Goal: Information Seeking & Learning: Learn about a topic

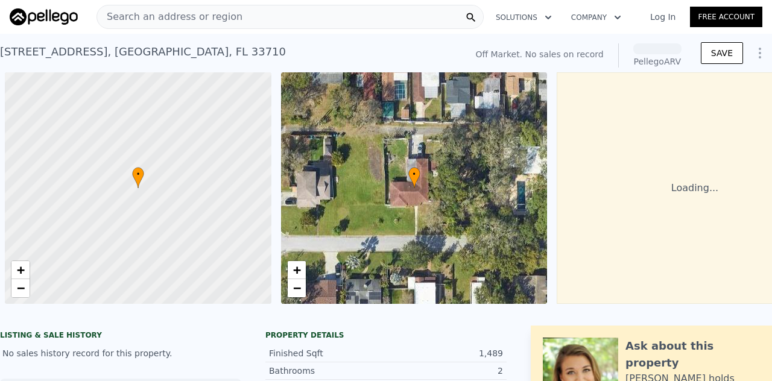
scroll to position [0, 5]
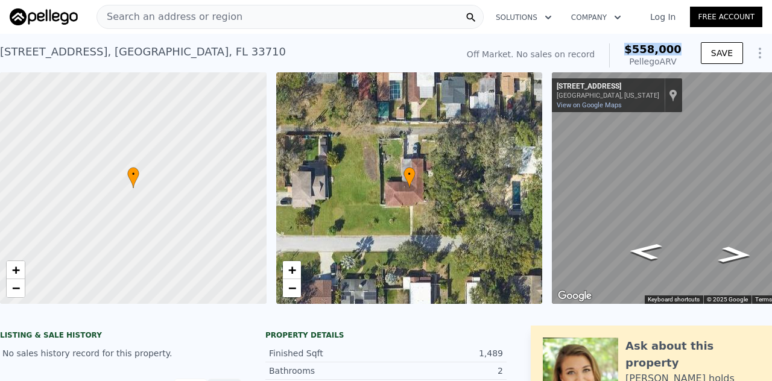
drag, startPoint x: 677, startPoint y: 46, endPoint x: 624, endPoint y: 46, distance: 53.1
click at [624, 46] on div "Off Market. No sales on record $558,000 Pellego ARV" at bounding box center [574, 56] width 224 height 34
copy span "$558,000"
click at [227, 15] on div "Search an address or region" at bounding box center [290, 17] width 387 height 24
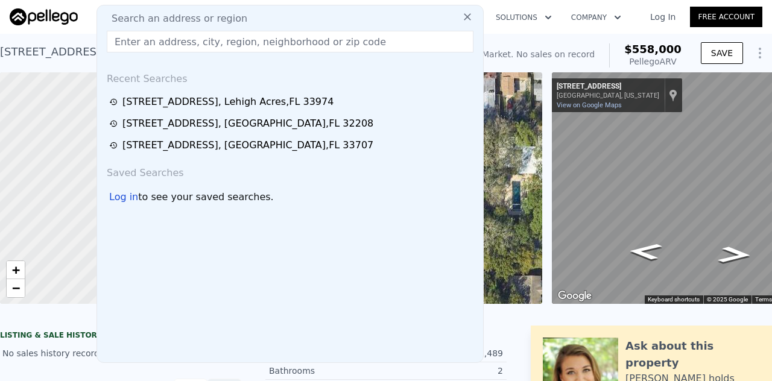
click at [227, 15] on span "Search an address or region" at bounding box center [174, 18] width 145 height 14
click at [152, 41] on input "text" at bounding box center [290, 42] width 367 height 22
paste input "[STREET_ADDRESS]"
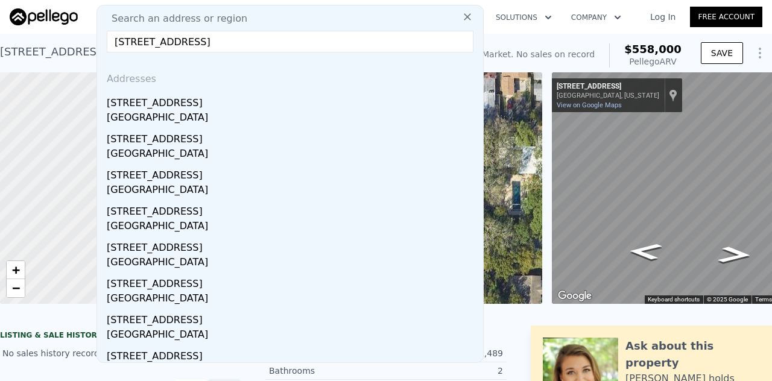
drag, startPoint x: 281, startPoint y: 45, endPoint x: 87, endPoint y: 32, distance: 194.1
click at [87, 32] on nav "Search an address or region Search an address or region [STREET_ADDRESS] Addres…" at bounding box center [386, 17] width 772 height 34
paste input "83"
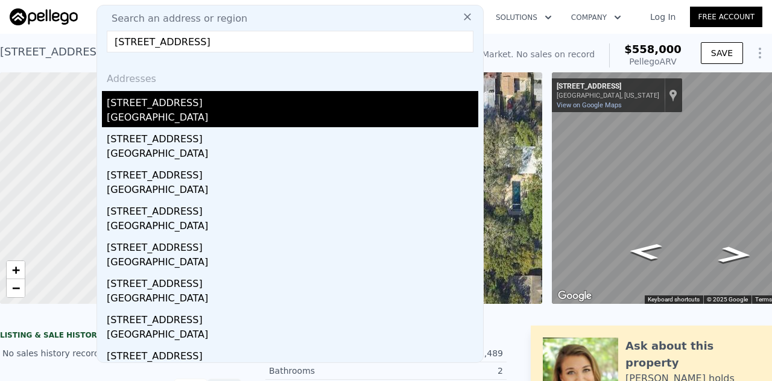
type input "[STREET_ADDRESS]"
click at [127, 102] on div "[STREET_ADDRESS]" at bounding box center [293, 100] width 372 height 19
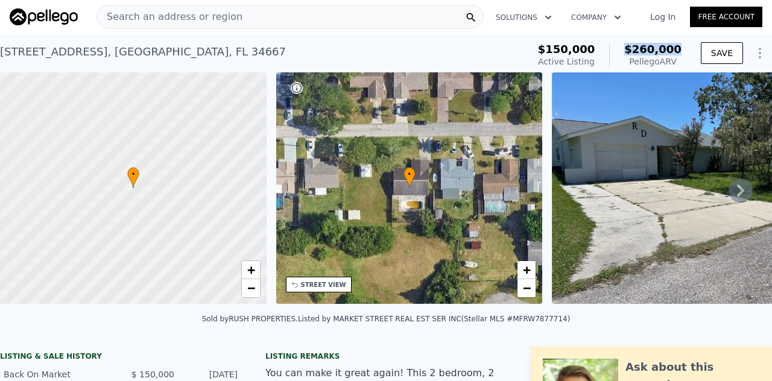
drag, startPoint x: 682, startPoint y: 45, endPoint x: 626, endPoint y: 46, distance: 55.5
click at [626, 46] on div "$150,000 Active Listing $260,000 Pellego ARV SAVE" at bounding box center [652, 56] width 239 height 34
copy span "$260,000"
click at [243, 19] on div "Search an address or region" at bounding box center [290, 17] width 387 height 24
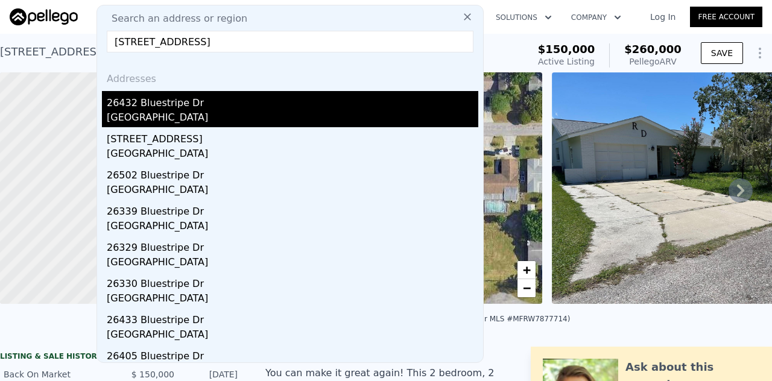
type input "[STREET_ADDRESS]"
click at [158, 100] on div "26432 Bluestripe Dr" at bounding box center [293, 100] width 372 height 19
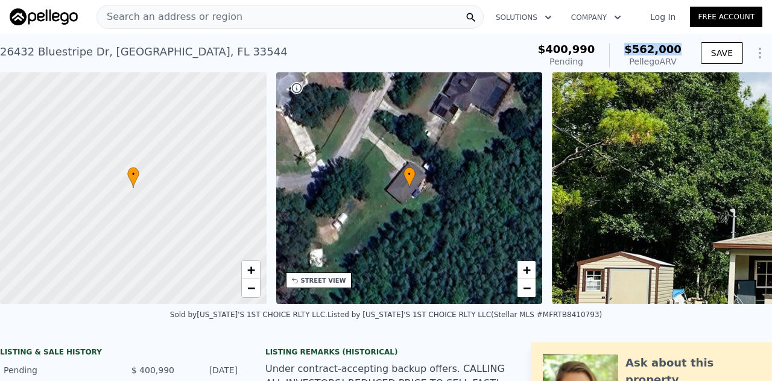
drag, startPoint x: 678, startPoint y: 46, endPoint x: 624, endPoint y: 53, distance: 54.8
click at [624, 53] on div "$400,990 Pending $562,000 Pellego ARV" at bounding box center [609, 56] width 153 height 34
copy span "$562,000"
click at [513, 55] on div "[STREET_ADDRESS] Pending from $400,990 (~ARV $562k )" at bounding box center [262, 56] width 524 height 34
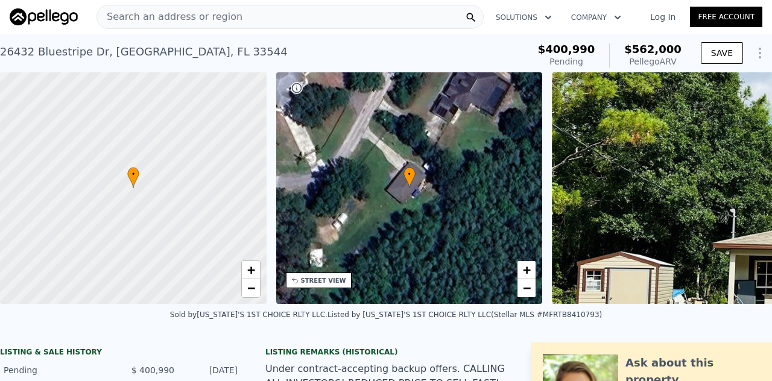
click at [221, 14] on span "Search an address or region" at bounding box center [169, 17] width 145 height 14
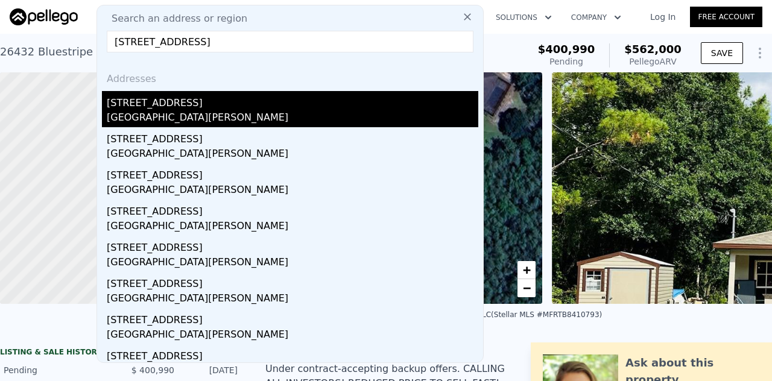
type input "[STREET_ADDRESS]"
click at [202, 115] on div "[GEOGRAPHIC_DATA][PERSON_NAME]" at bounding box center [293, 118] width 372 height 17
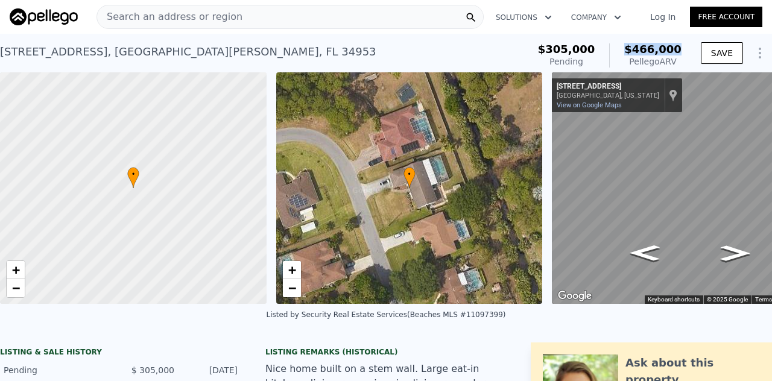
drag, startPoint x: 629, startPoint y: 45, endPoint x: 679, endPoint y: 50, distance: 50.3
click at [679, 50] on div "$305,000 Pending $466,000 Pellego ARV" at bounding box center [609, 56] width 153 height 34
copy span "$466,000"
click at [117, 13] on span "Search an address or region" at bounding box center [169, 17] width 145 height 14
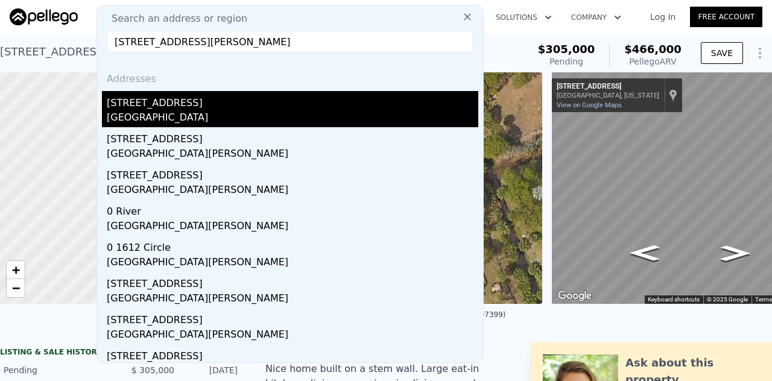
type input "[STREET_ADDRESS][PERSON_NAME]"
click at [138, 101] on div "[STREET_ADDRESS]" at bounding box center [293, 100] width 372 height 19
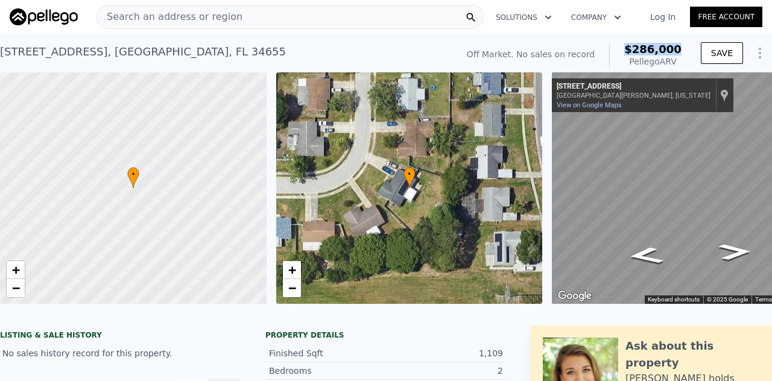
drag, startPoint x: 680, startPoint y: 46, endPoint x: 627, endPoint y: 44, distance: 52.5
click at [627, 44] on div "Off Market. No sales on record $286,000 Pellego ARV" at bounding box center [574, 56] width 224 height 34
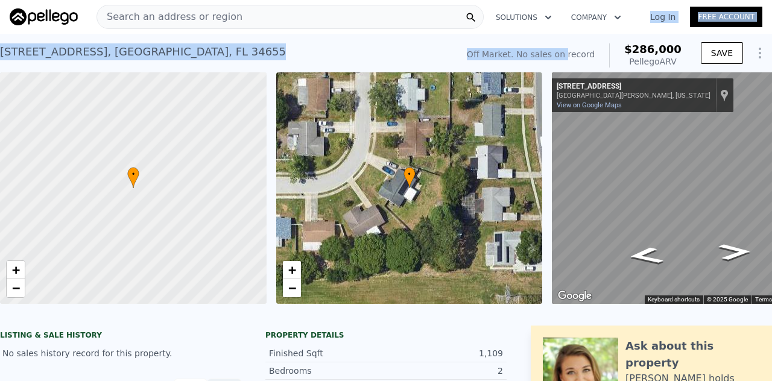
drag, startPoint x: 609, startPoint y: 30, endPoint x: 576, endPoint y: 56, distance: 42.6
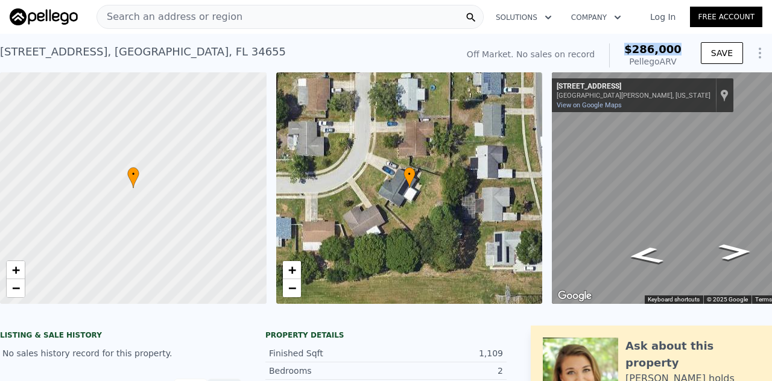
drag, startPoint x: 679, startPoint y: 47, endPoint x: 615, endPoint y: 48, distance: 64.0
click at [615, 48] on div "Off Market. No sales on record $286,000 Pellego ARV" at bounding box center [574, 56] width 224 height 34
copy span "$286,000"
click at [142, 16] on span "Search an address or region" at bounding box center [169, 17] width 145 height 14
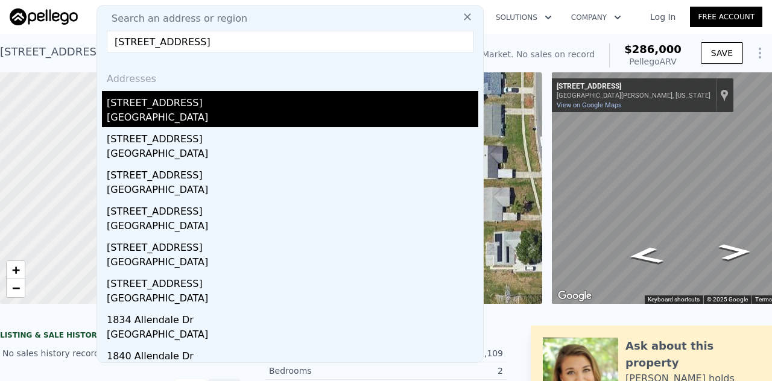
type input "[STREET_ADDRESS]"
click at [124, 124] on div "[GEOGRAPHIC_DATA]" at bounding box center [293, 118] width 372 height 17
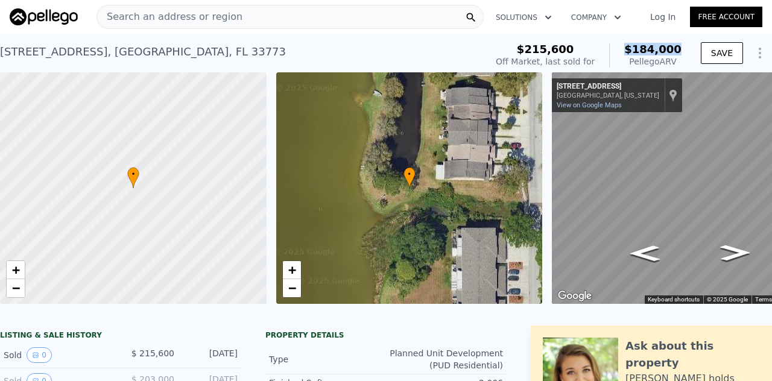
drag, startPoint x: 676, startPoint y: 48, endPoint x: 622, endPoint y: 55, distance: 54.2
click at [622, 55] on div "$215,600 Off Market, last sold for $184,000 Pellego ARV" at bounding box center [588, 56] width 195 height 34
copy span "$184,000"
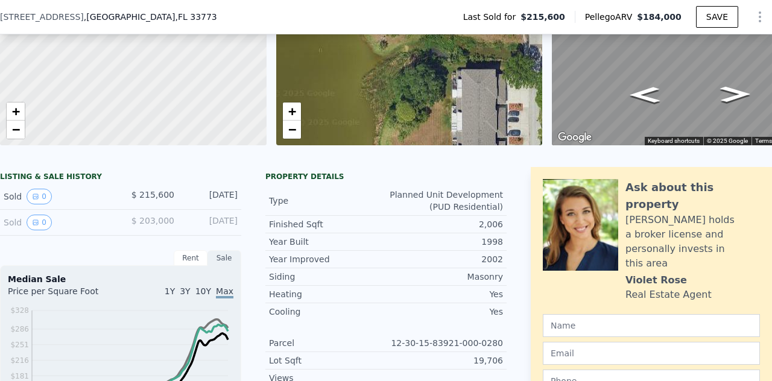
scroll to position [154, 0]
click at [170, 13] on div "[STREET_ADDRESS]" at bounding box center [113, 17] width 227 height 12
click at [167, 17] on div "[STREET_ADDRESS]" at bounding box center [113, 17] width 227 height 12
click at [175, 16] on span ", FL 33773" at bounding box center [196, 17] width 42 height 10
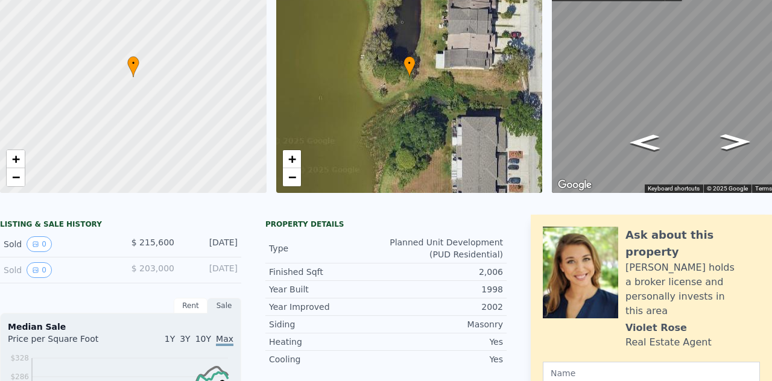
scroll to position [0, 0]
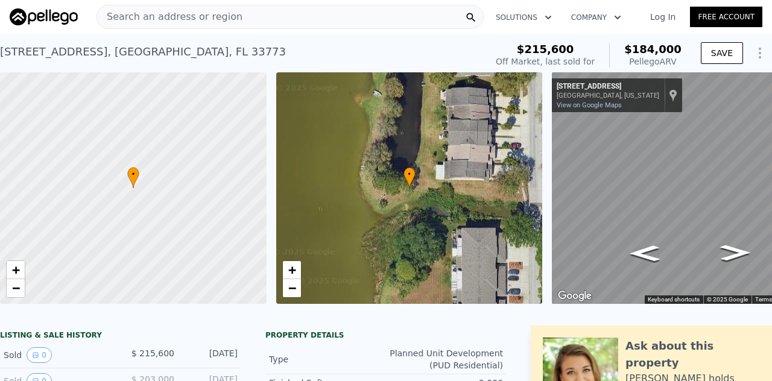
drag, startPoint x: 163, startPoint y: 16, endPoint x: 0, endPoint y: -7, distance: 164.6
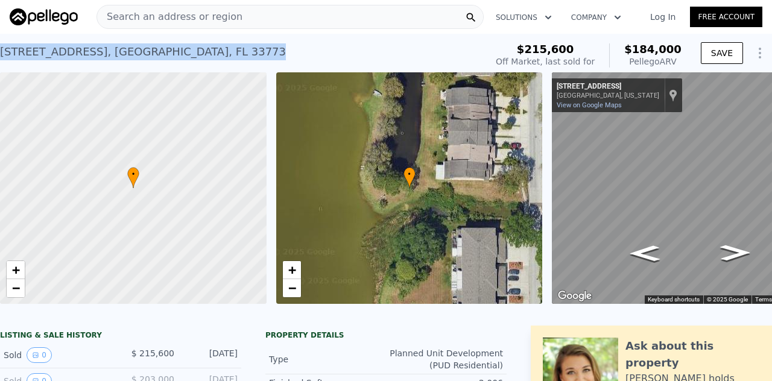
drag, startPoint x: 212, startPoint y: 50, endPoint x: 0, endPoint y: 68, distance: 213.2
click at [0, 68] on div "[STREET_ADDRESS] Sold [DATE] for $215,600 (~ARV $184k )" at bounding box center [240, 56] width 481 height 34
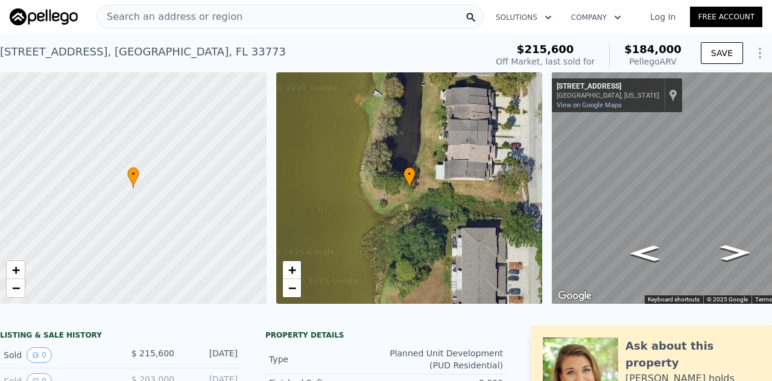
click at [135, 12] on span "Search an address or region" at bounding box center [169, 17] width 145 height 14
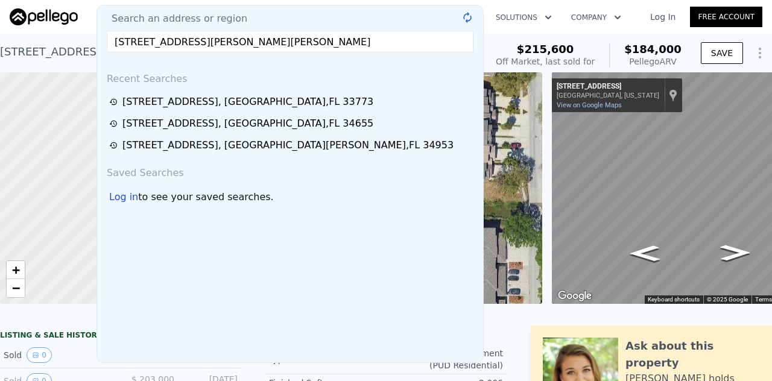
type input "[STREET_ADDRESS][PERSON_NAME][PERSON_NAME]"
click at [135, 12] on span "Search an address or region" at bounding box center [174, 18] width 145 height 14
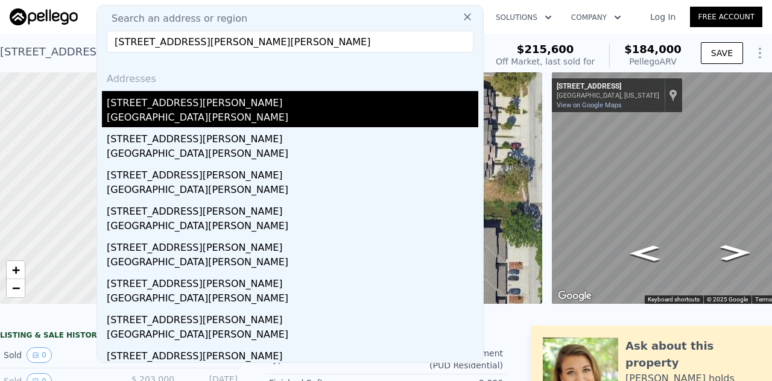
click at [143, 119] on div "[GEOGRAPHIC_DATA][PERSON_NAME]" at bounding box center [293, 118] width 372 height 17
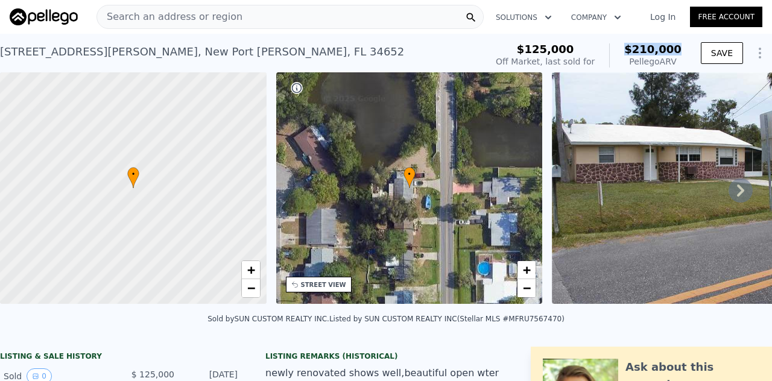
drag, startPoint x: 678, startPoint y: 46, endPoint x: 617, endPoint y: 49, distance: 61.6
click at [617, 49] on div "$125,000 Off Market, last sold for $210,000 Pellego ARV" at bounding box center [588, 56] width 195 height 34
copy span "$210,000"
click at [206, 17] on span "Search an address or region" at bounding box center [169, 17] width 145 height 14
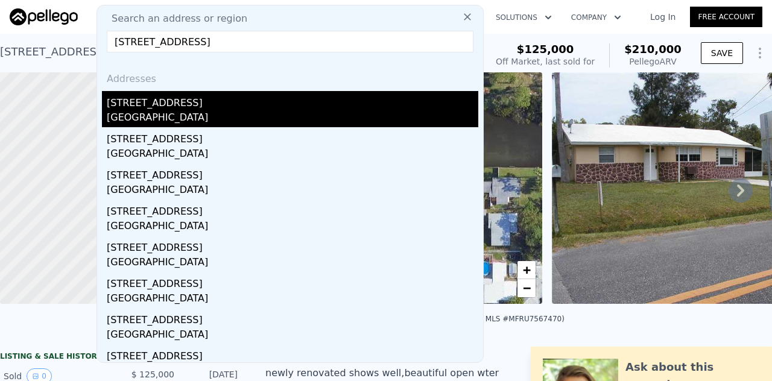
type input "[STREET_ADDRESS]"
drag, startPoint x: 165, startPoint y: 120, endPoint x: 136, endPoint y: 102, distance: 33.6
click at [136, 102] on div "[STREET_ADDRESS]" at bounding box center [293, 100] width 372 height 19
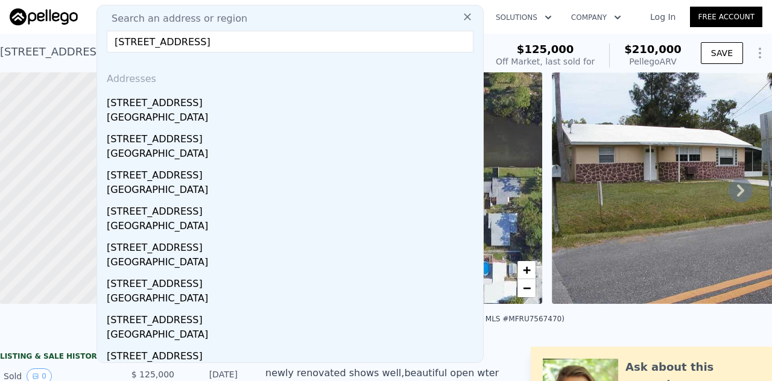
click at [136, 102] on div at bounding box center [133, 188] width 320 height 278
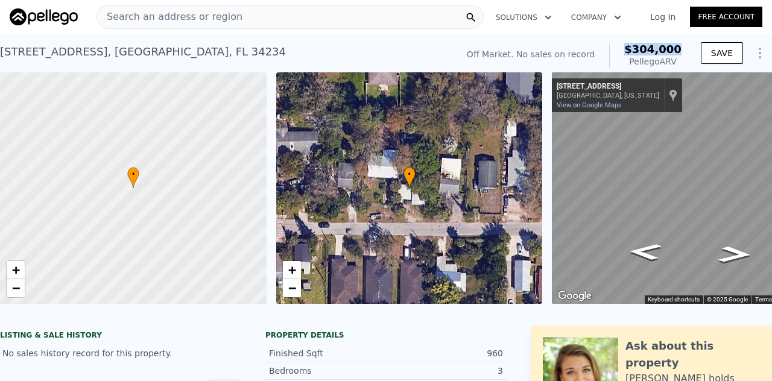
drag, startPoint x: 676, startPoint y: 48, endPoint x: 630, endPoint y: 56, distance: 47.2
click at [630, 56] on div "Off Market. No sales on record $304,000 Pellego ARV" at bounding box center [574, 56] width 224 height 34
copy span "$304,000"
click at [252, 13] on div "Search an address or region" at bounding box center [290, 17] width 387 height 24
drag, startPoint x: 682, startPoint y: 50, endPoint x: 624, endPoint y: 54, distance: 58.1
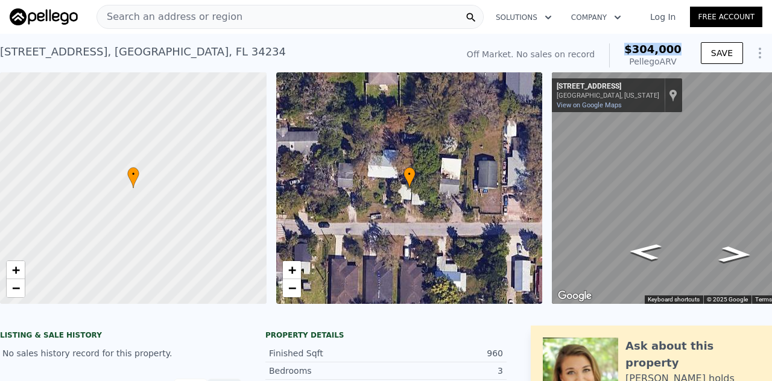
click at [624, 54] on div "Off Market. No sales on record $304,000 Pellego ARV SAVE" at bounding box center [617, 56] width 310 height 34
click at [113, 10] on span "Search an address or region" at bounding box center [169, 17] width 145 height 14
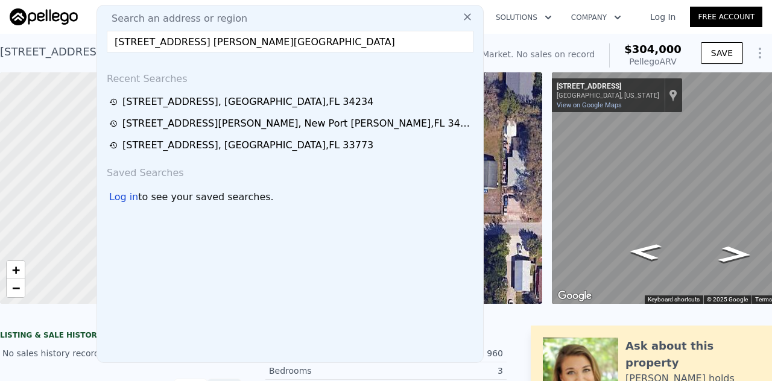
click at [123, 44] on input "[STREET_ADDRESS] [PERSON_NAME][GEOGRAPHIC_DATA]" at bounding box center [290, 42] width 367 height 22
click at [118, 42] on input "[STREET_ADDRESS] [PERSON_NAME][GEOGRAPHIC_DATA]" at bounding box center [290, 42] width 367 height 22
click at [112, 40] on input "[STREET_ADDRESS] [PERSON_NAME][GEOGRAPHIC_DATA]" at bounding box center [290, 42] width 367 height 22
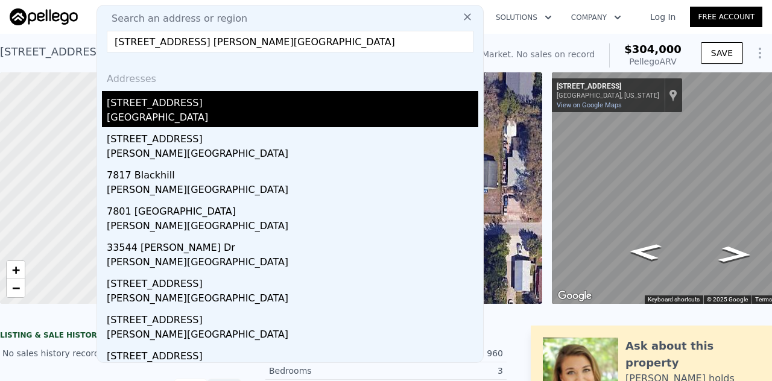
type input "[STREET_ADDRESS] [PERSON_NAME][GEOGRAPHIC_DATA]"
click at [197, 107] on div "[STREET_ADDRESS]" at bounding box center [293, 100] width 372 height 19
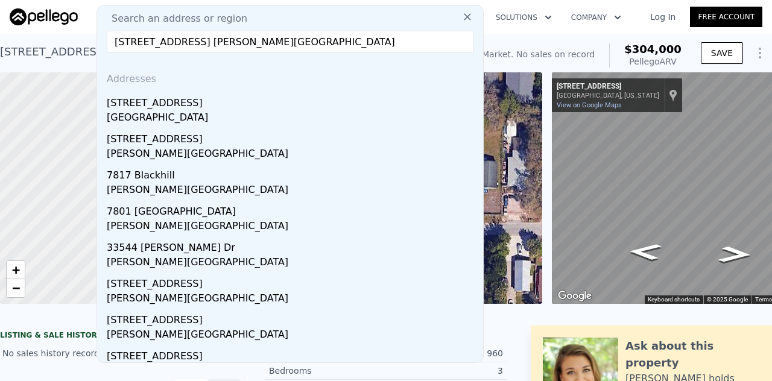
click at [195, 102] on div at bounding box center [133, 188] width 320 height 278
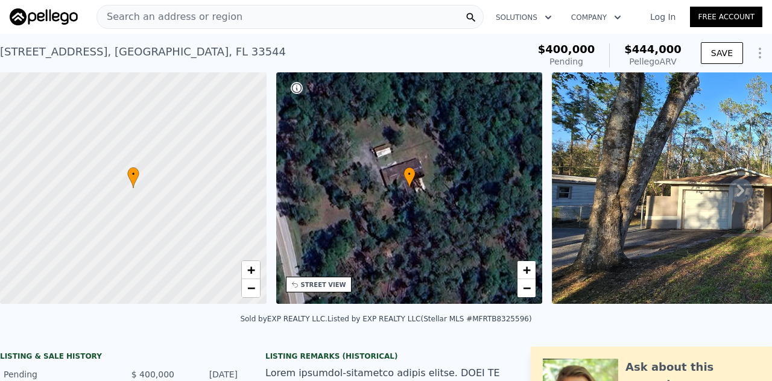
scroll to position [1, 0]
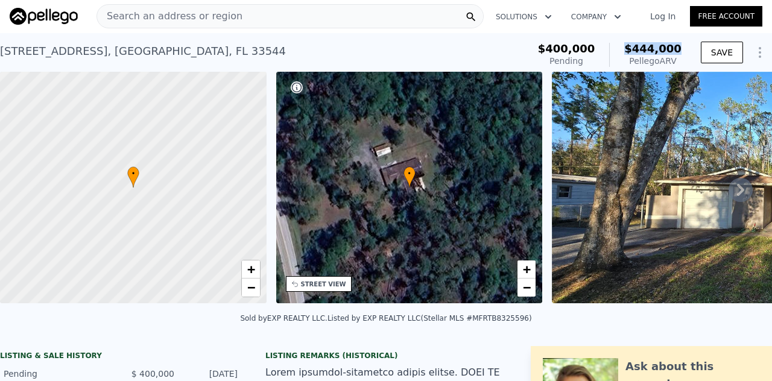
drag, startPoint x: 678, startPoint y: 49, endPoint x: 620, endPoint y: 43, distance: 58.8
click at [620, 43] on div "$400,000 Pending $444,000 Pellego ARV" at bounding box center [609, 55] width 153 height 34
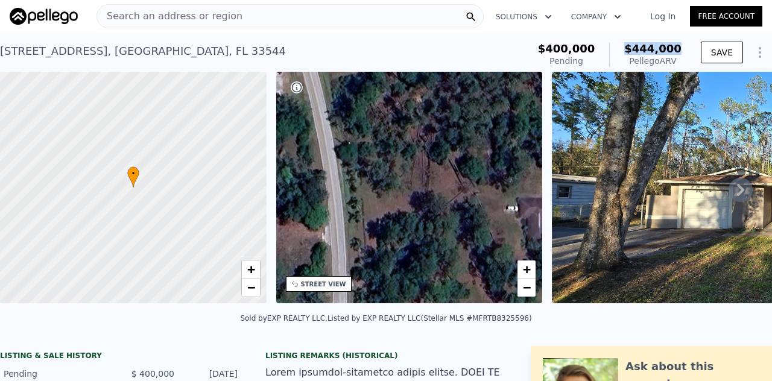
scroll to position [170, 0]
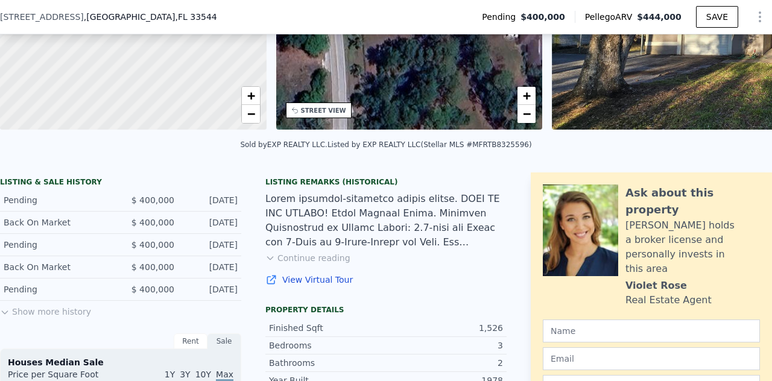
click at [175, 14] on span ", FL 33544" at bounding box center [196, 17] width 42 height 10
click at [211, 13] on div "[STREET_ADDRESS] Pending $400,000 Pellego ARV $444,000 SAVE" at bounding box center [386, 17] width 772 height 34
click at [211, 15] on div "[STREET_ADDRESS] Pending $400,000 Pellego ARV $444,000 SAVE" at bounding box center [386, 17] width 772 height 34
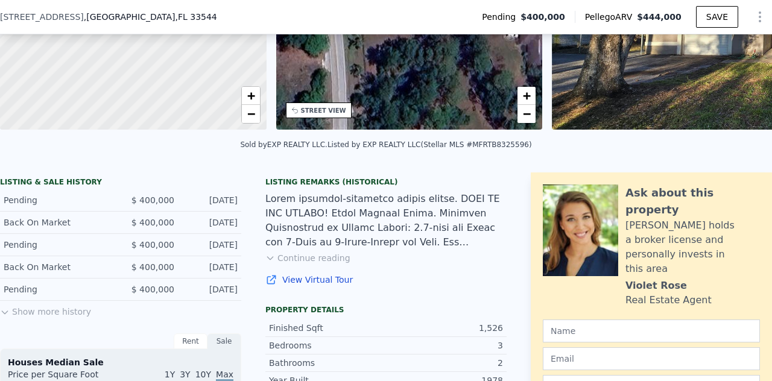
click at [211, 15] on div "[STREET_ADDRESS] Pending $400,000 Pellego ARV $444,000 SAVE" at bounding box center [386, 17] width 772 height 34
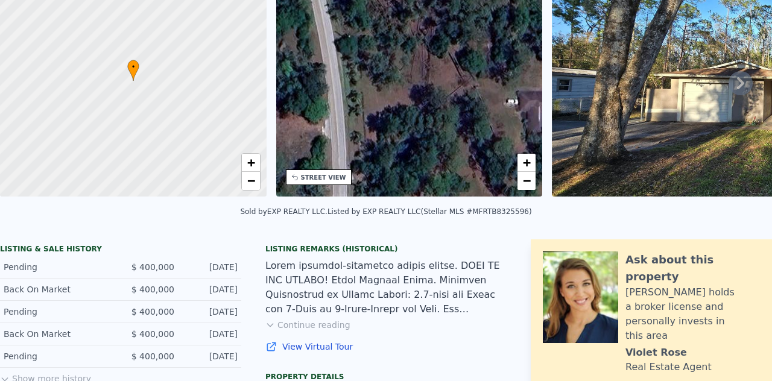
scroll to position [4, 0]
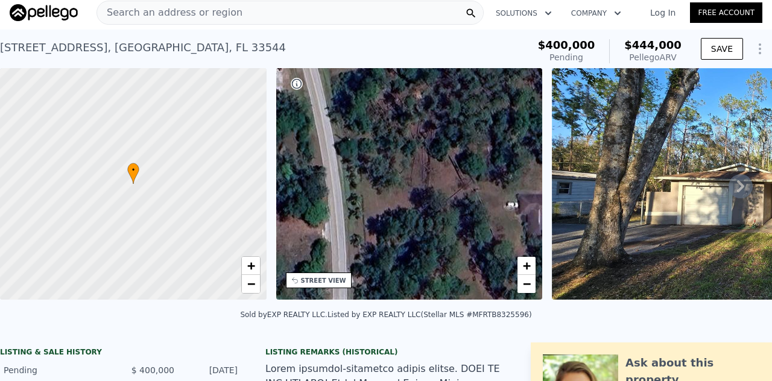
click at [110, 10] on span "Search an address or region" at bounding box center [169, 12] width 145 height 14
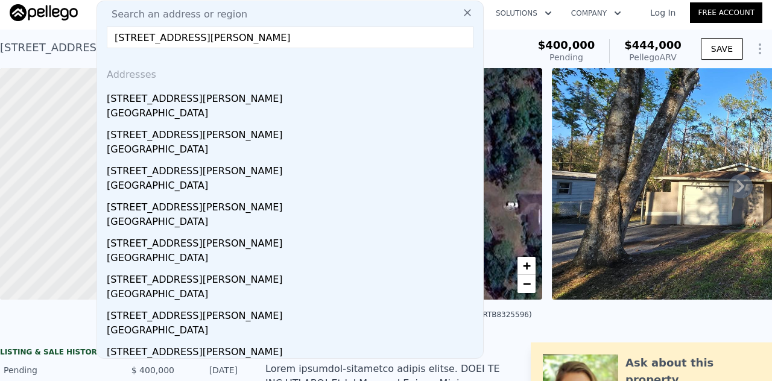
click at [345, 38] on input "[STREET_ADDRESS][PERSON_NAME]" at bounding box center [290, 38] width 367 height 22
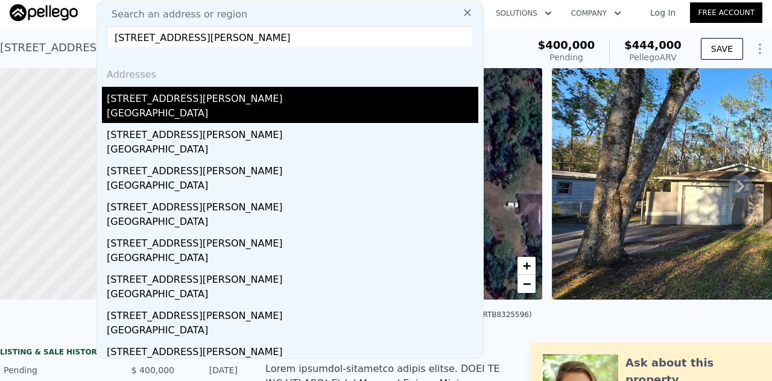
type input "[STREET_ADDRESS][PERSON_NAME]"
click at [176, 109] on div "[GEOGRAPHIC_DATA]" at bounding box center [293, 114] width 372 height 17
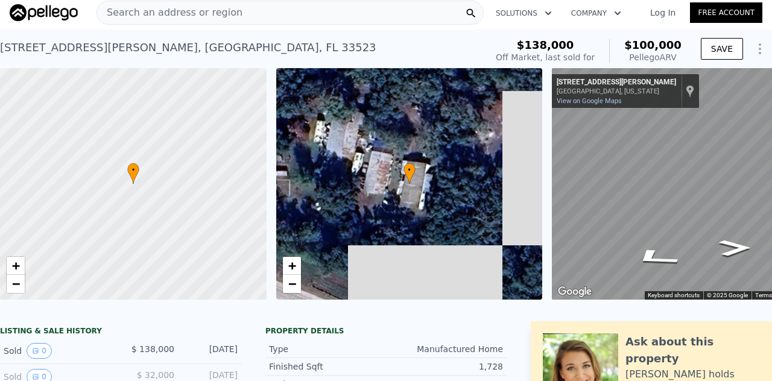
drag, startPoint x: 678, startPoint y: 44, endPoint x: 624, endPoint y: 43, distance: 54.3
click at [624, 43] on div "$138,000 Off Market, last sold for $100,000 Pellego ARV" at bounding box center [588, 51] width 195 height 34
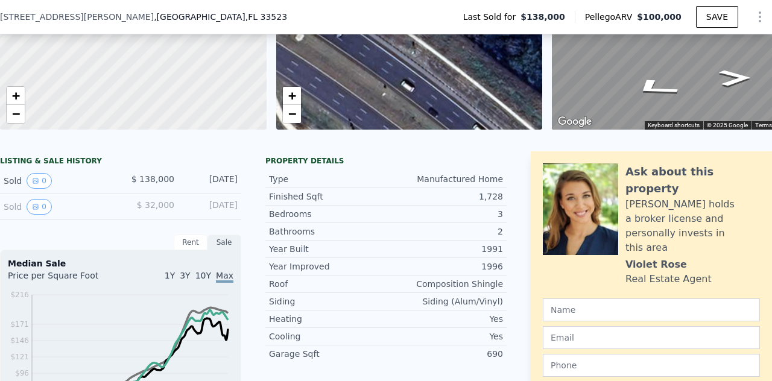
scroll to position [169, 0]
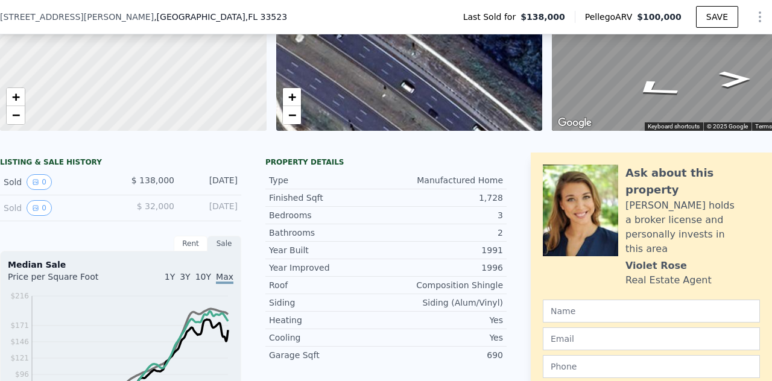
click at [148, 16] on div "[STREET_ADDRESS][PERSON_NAME]" at bounding box center [148, 17] width 297 height 12
click at [345, 25] on div "[STREET_ADDRESS][PERSON_NAME] Last Sold for $138,000 Pellego ARV $100,000 SAVE" at bounding box center [386, 17] width 772 height 34
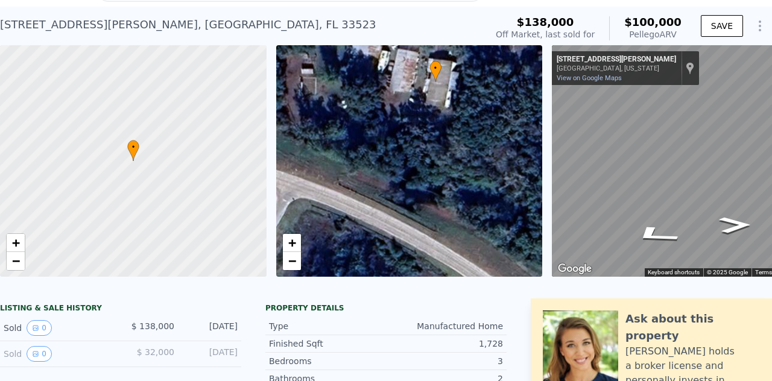
scroll to position [0, 0]
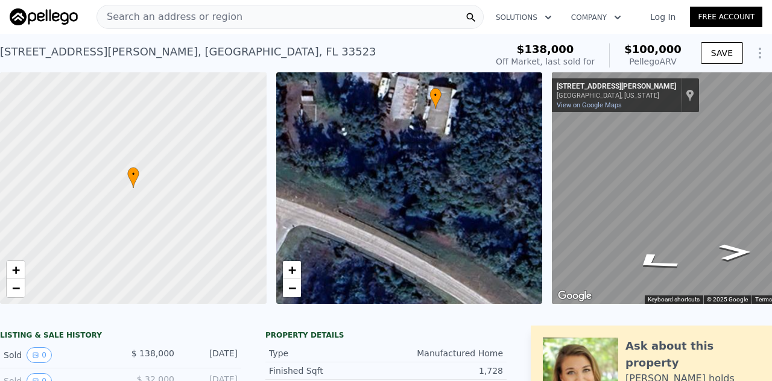
click at [118, 11] on span "Search an address or region" at bounding box center [169, 17] width 145 height 14
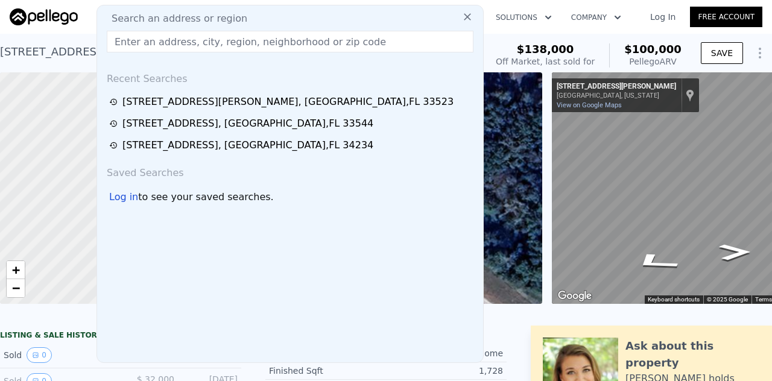
click at [118, 11] on span "Search an address or region" at bounding box center [174, 18] width 145 height 14
click at [118, 43] on input "text" at bounding box center [290, 42] width 367 height 22
paste input "[STREET_ADDRESS]"
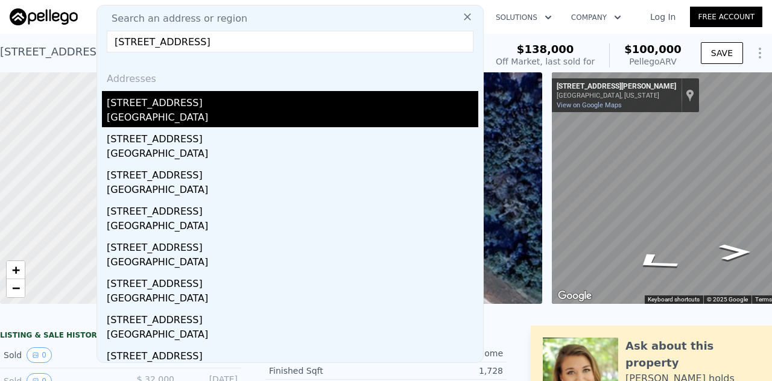
type input "[STREET_ADDRESS]"
click at [193, 118] on div "[GEOGRAPHIC_DATA]" at bounding box center [293, 118] width 372 height 17
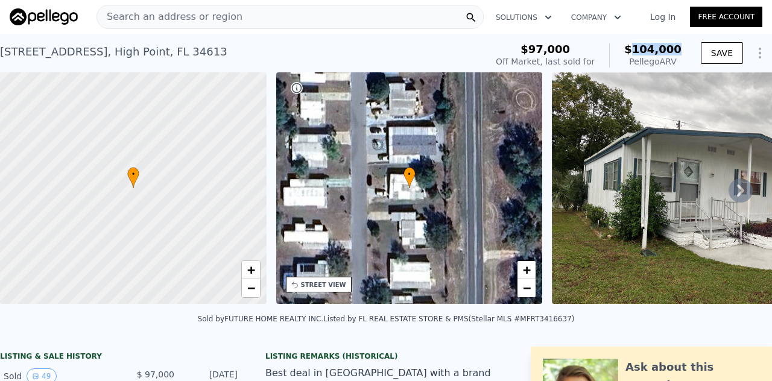
drag, startPoint x: 635, startPoint y: 51, endPoint x: 677, endPoint y: 45, distance: 42.6
click at [677, 45] on div "$97,000 Off Market, last sold for $104,000 Pellego ARV" at bounding box center [588, 56] width 195 height 34
click at [675, 49] on span "$104,000" at bounding box center [652, 49] width 57 height 13
drag, startPoint x: 672, startPoint y: 49, endPoint x: 646, endPoint y: 52, distance: 26.7
click at [646, 52] on span "$104,000" at bounding box center [652, 49] width 57 height 13
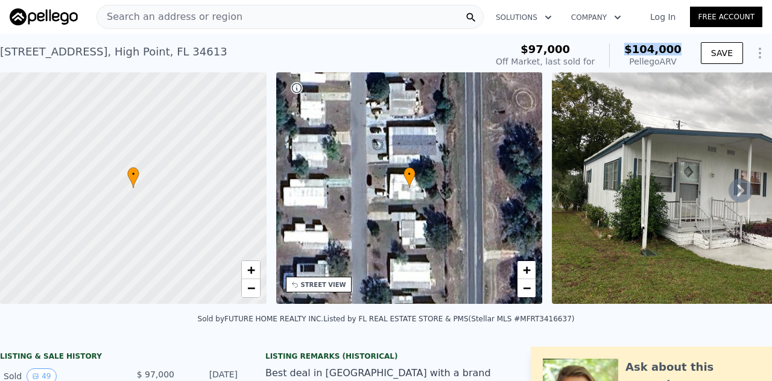
drag, startPoint x: 681, startPoint y: 46, endPoint x: 631, endPoint y: 47, distance: 49.5
click at [631, 47] on div "$97,000 Off Market, last sold for $104,000 Pellego ARV" at bounding box center [588, 56] width 195 height 34
click at [110, 15] on span "Search an address or region" at bounding box center [169, 17] width 145 height 14
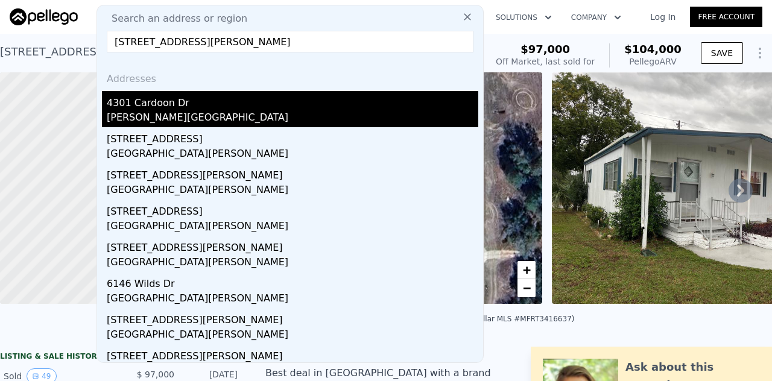
type input "[STREET_ADDRESS][PERSON_NAME]"
click at [127, 109] on div "4301 Cardoon Dr" at bounding box center [293, 100] width 372 height 19
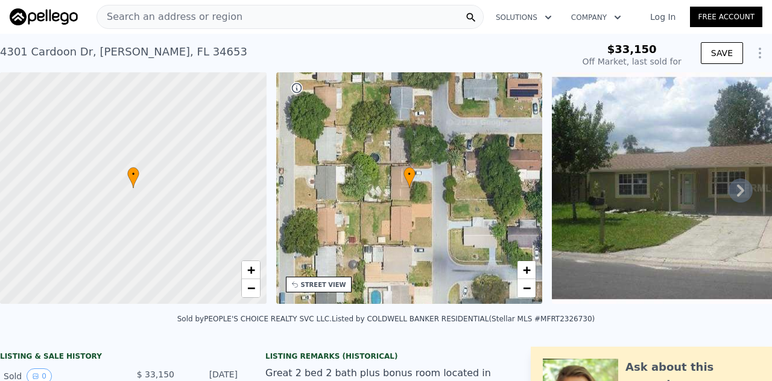
click at [238, 78] on div at bounding box center [133, 188] width 320 height 278
click at [154, 13] on span "Search an address or region" at bounding box center [169, 17] width 145 height 14
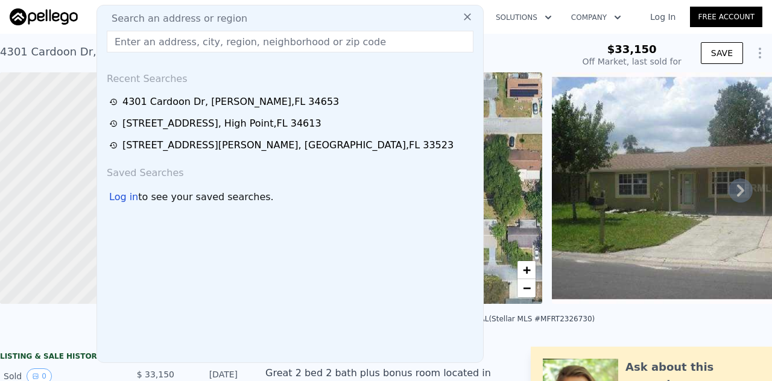
type input "[STREET_ADDRESS][PERSON_NAME]"
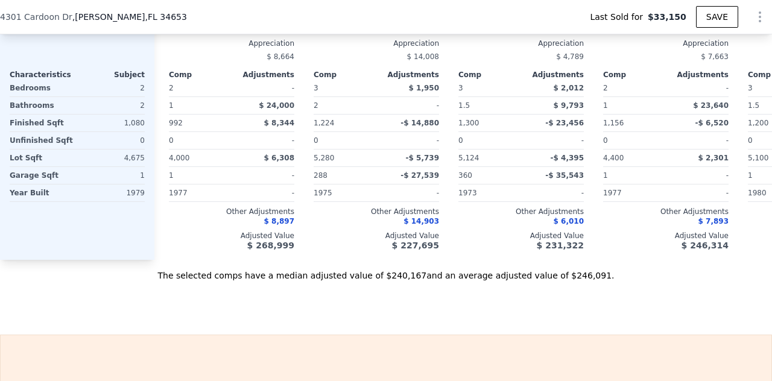
scroll to position [1429, 0]
drag, startPoint x: 415, startPoint y: 289, endPoint x: 379, endPoint y: 288, distance: 36.2
click at [379, 281] on div "The selected comps have a median adjusted value of $240,167 and an average adju…" at bounding box center [386, 270] width 772 height 22
drag, startPoint x: 570, startPoint y: 285, endPoint x: 534, endPoint y: 289, distance: 36.4
click at [534, 281] on div "The selected comps have a median adjusted value of $240,167 and an average adju…" at bounding box center [386, 270] width 772 height 22
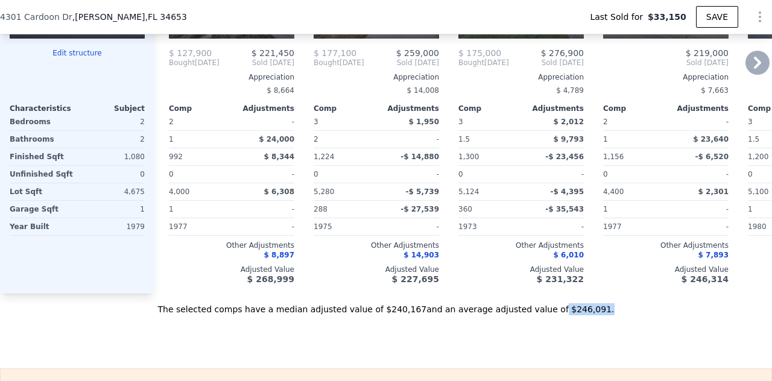
scroll to position [1426, 0]
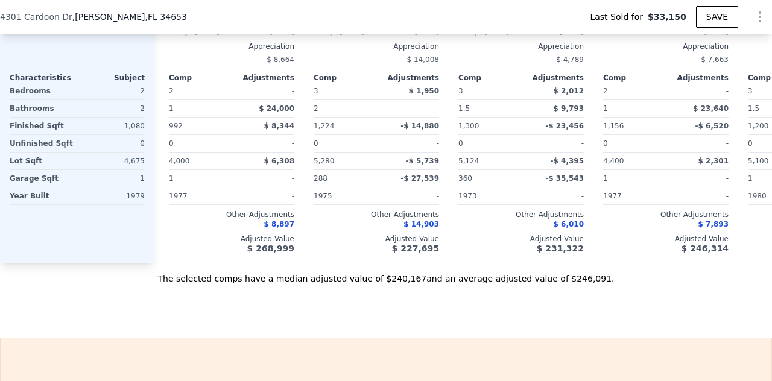
click at [417, 285] on div "The selected comps have a median adjusted value of $240,167 and an average adju…" at bounding box center [386, 274] width 772 height 22
drag, startPoint x: 570, startPoint y: 289, endPoint x: 534, endPoint y: 294, distance: 36.5
click at [534, 285] on div "The selected comps have a median adjusted value of $240,167 and an average adju…" at bounding box center [386, 274] width 772 height 22
type input "$ 250,000"
type input "$ 187,134"
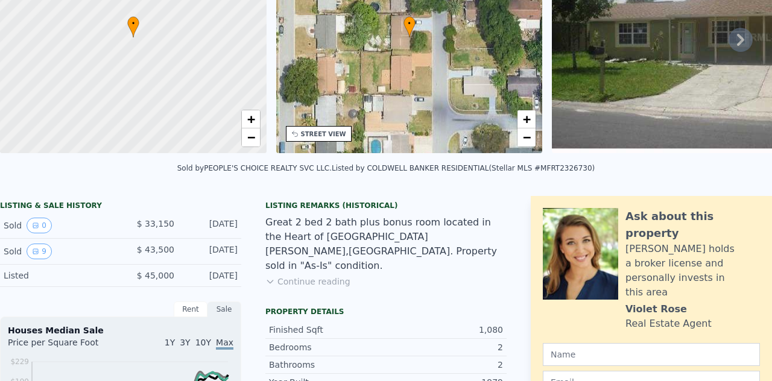
scroll to position [4, 0]
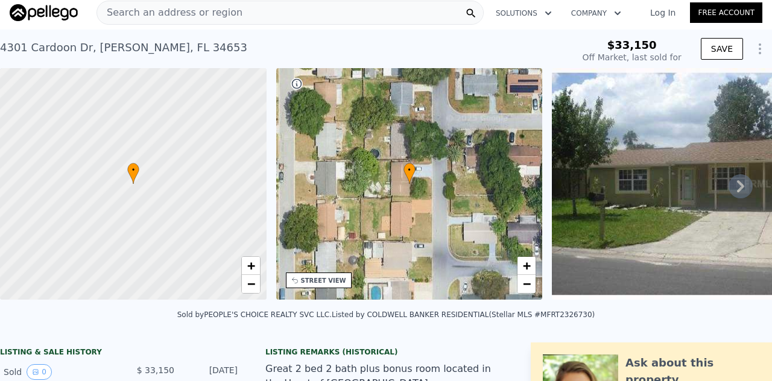
click at [178, 11] on span "Search an address or region" at bounding box center [169, 12] width 145 height 14
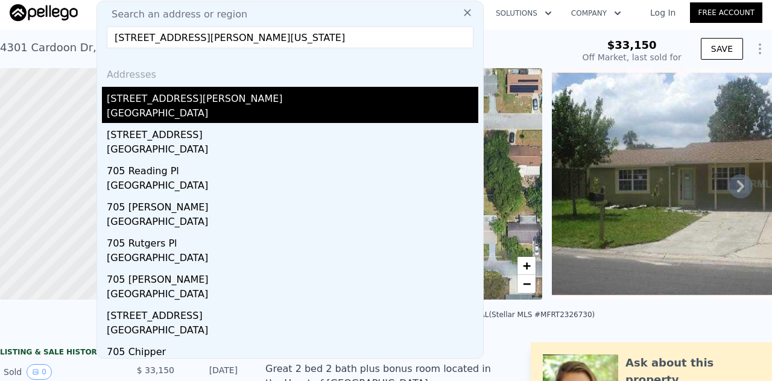
type input "[STREET_ADDRESS][PERSON_NAME][US_STATE]"
click at [183, 113] on div "[GEOGRAPHIC_DATA]" at bounding box center [293, 114] width 372 height 17
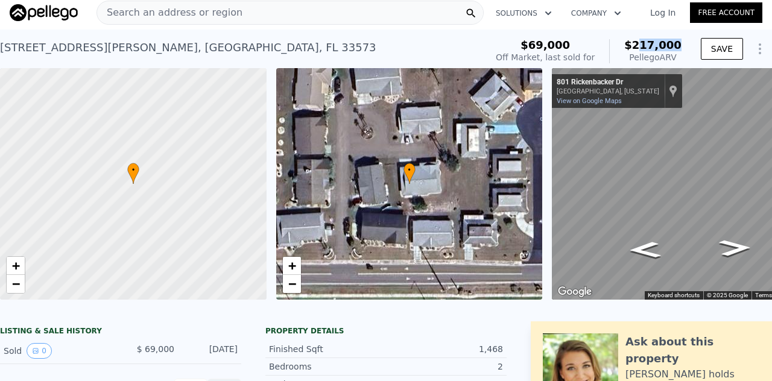
drag, startPoint x: 677, startPoint y: 43, endPoint x: 624, endPoint y: 43, distance: 53.1
click at [624, 43] on div "$69,000 Off Market, last sold for $217,000 Pellego ARV" at bounding box center [588, 51] width 195 height 34
click at [205, 14] on span "Search an address or region" at bounding box center [169, 12] width 145 height 14
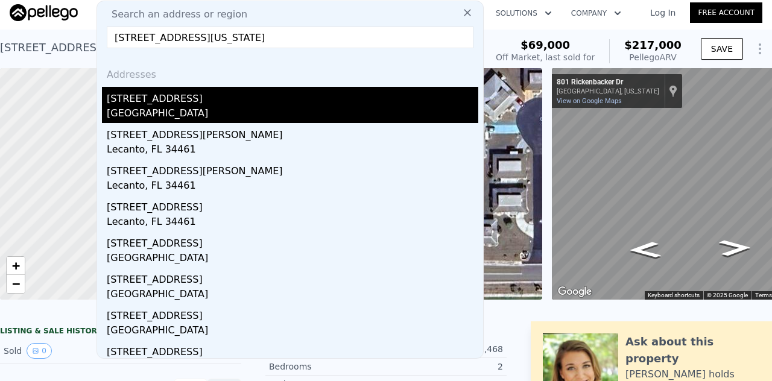
type input "[STREET_ADDRESS][US_STATE]"
click at [181, 109] on div "[GEOGRAPHIC_DATA]" at bounding box center [293, 114] width 372 height 17
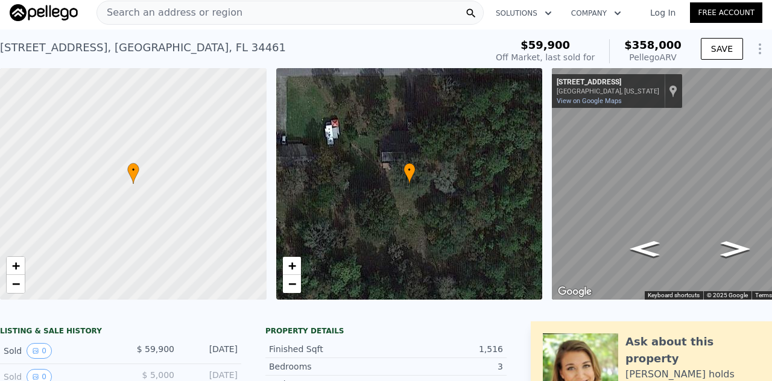
click at [39, 36] on div "[STREET_ADDRESS] Sold [DATE] for $59,900 (~ARV $358k )" at bounding box center [240, 51] width 481 height 34
type input "2"
type input "1"
type input "1102"
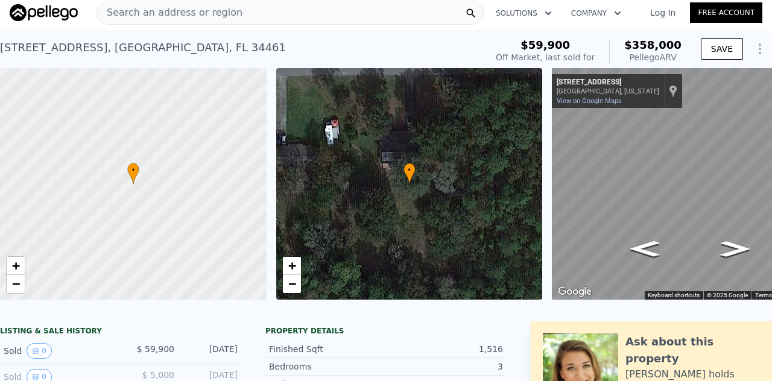
type input "1516"
type input "1674"
type input "3000"
type input "$ 217,000"
type input "$ 128,049"
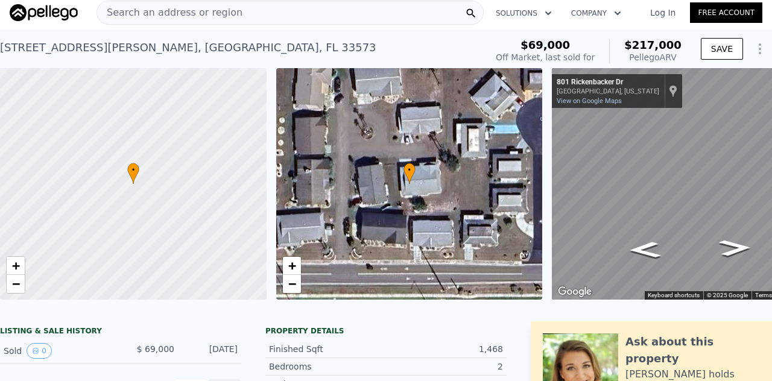
click at [150, 9] on span "Search an address or region" at bounding box center [169, 12] width 145 height 14
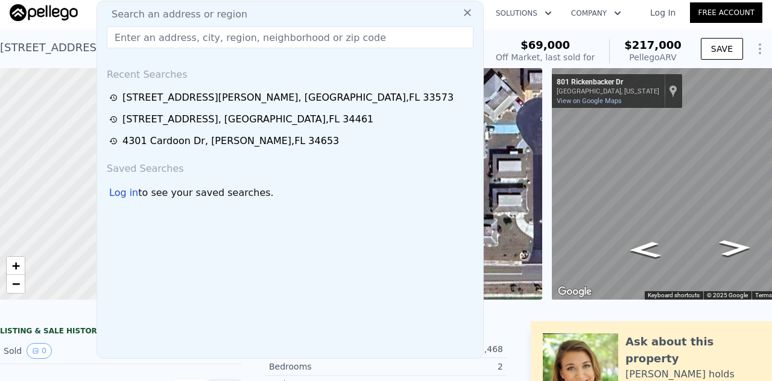
click at [150, 9] on span "Search an address or region" at bounding box center [174, 14] width 145 height 14
click at [112, 39] on input "text" at bounding box center [290, 38] width 367 height 22
paste input "[STREET_ADDRESS][US_STATE]"
type input "[STREET_ADDRESS][US_STATE]"
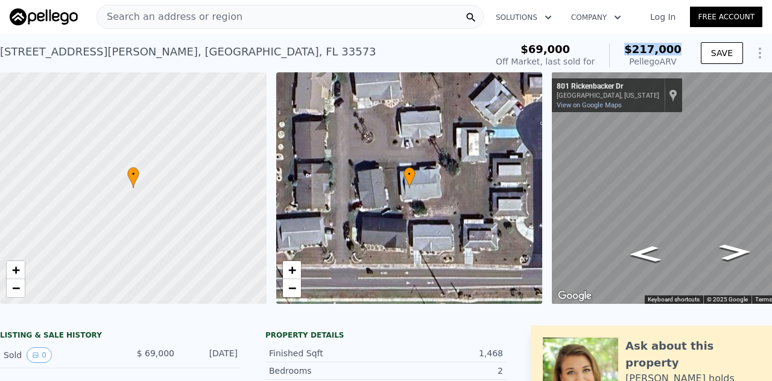
drag, startPoint x: 676, startPoint y: 48, endPoint x: 621, endPoint y: 46, distance: 54.9
click at [621, 46] on div "$217,000 Pellego ARV" at bounding box center [645, 55] width 72 height 24
click at [142, 17] on span "Search an address or region" at bounding box center [169, 17] width 145 height 14
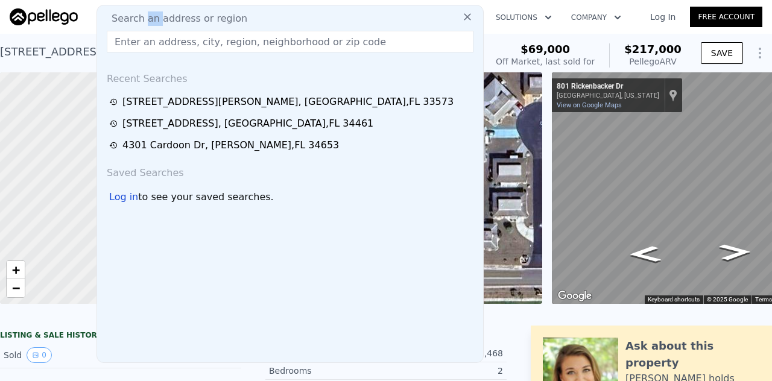
click at [142, 17] on span "Search an address or region" at bounding box center [174, 18] width 145 height 14
click at [134, 39] on input "text" at bounding box center [290, 42] width 367 height 22
paste input "[STREET_ADDRESS][US_STATE]"
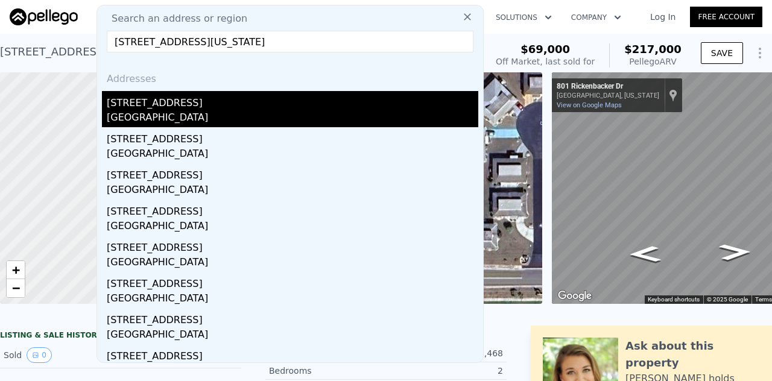
type input "[STREET_ADDRESS][US_STATE]"
click at [195, 114] on div "[GEOGRAPHIC_DATA]" at bounding box center [293, 118] width 372 height 17
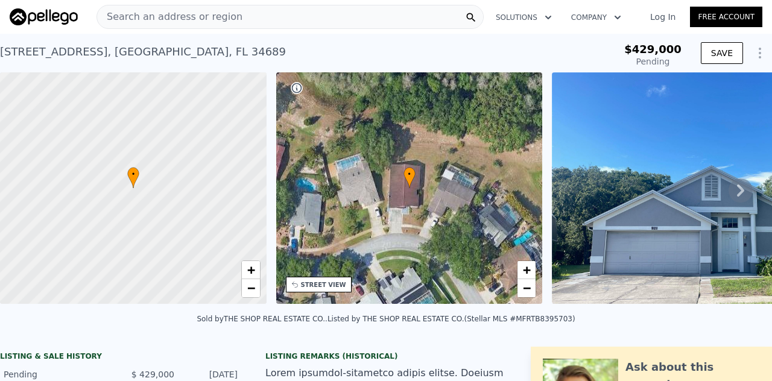
type input "-$ 396,487"
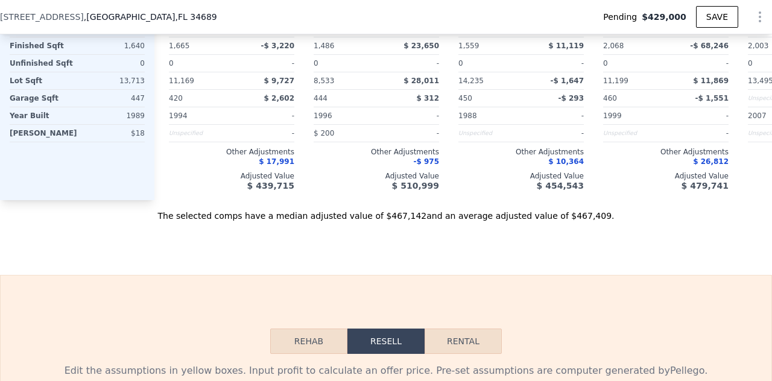
scroll to position [1545, 0]
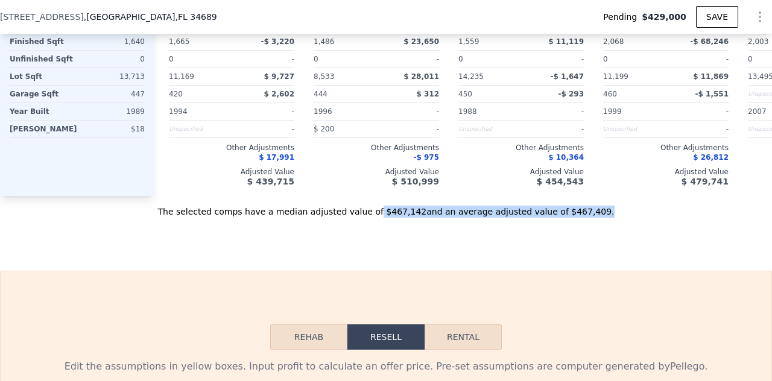
drag, startPoint x: 381, startPoint y: 224, endPoint x: 583, endPoint y: 223, distance: 202.1
click at [583, 218] on div "The selected comps have a median adjusted value of $467,142 and an average adju…" at bounding box center [386, 207] width 772 height 22
drag, startPoint x: 381, startPoint y: 224, endPoint x: 571, endPoint y: 227, distance: 190.7
click at [571, 218] on div "The selected comps have a median adjusted value of $467,142 and an average adju…" at bounding box center [386, 207] width 772 height 22
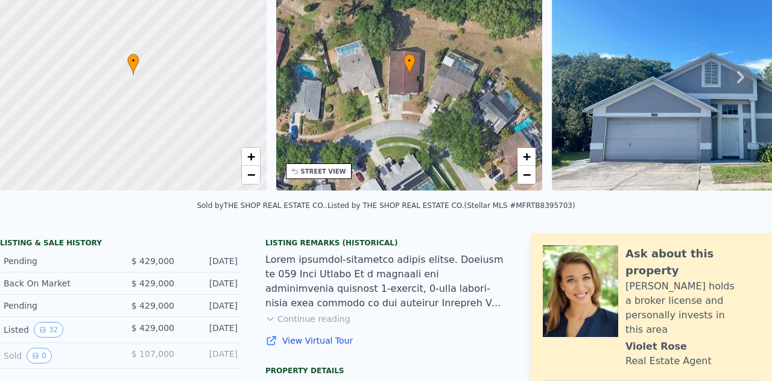
scroll to position [0, 0]
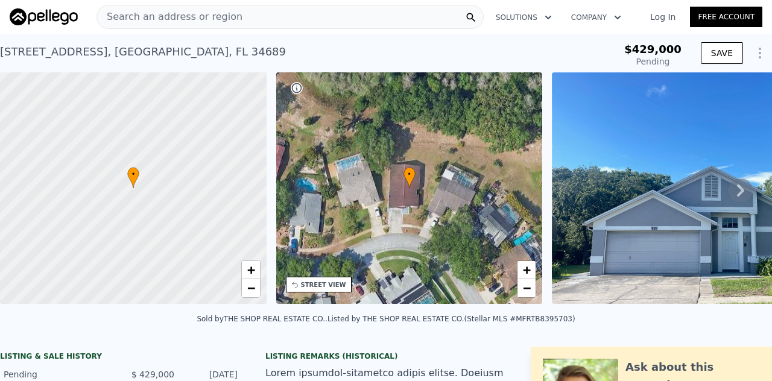
drag, startPoint x: 770, startPoint y: 160, endPoint x: 241, endPoint y: 11, distance: 549.0
click at [241, 11] on div "Search an address or region" at bounding box center [290, 17] width 387 height 24
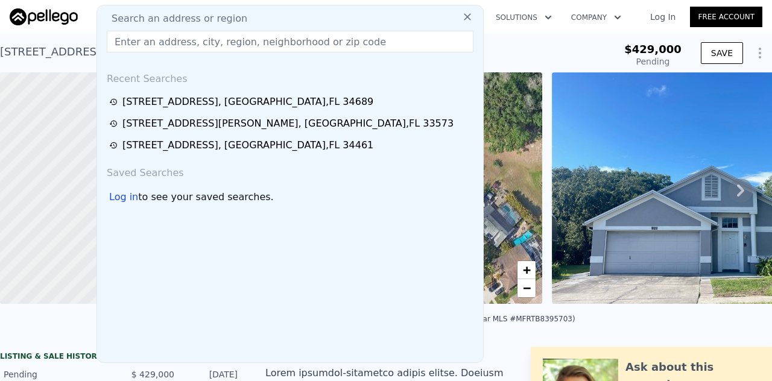
type input "$ 468,000"
type input "$ 42,655"
click at [241, 11] on div "Search an address or region" at bounding box center [290, 18] width 376 height 14
click at [140, 42] on input "text" at bounding box center [290, 42] width 367 height 22
paste input "[STREET_ADDRESS][US_STATE]"
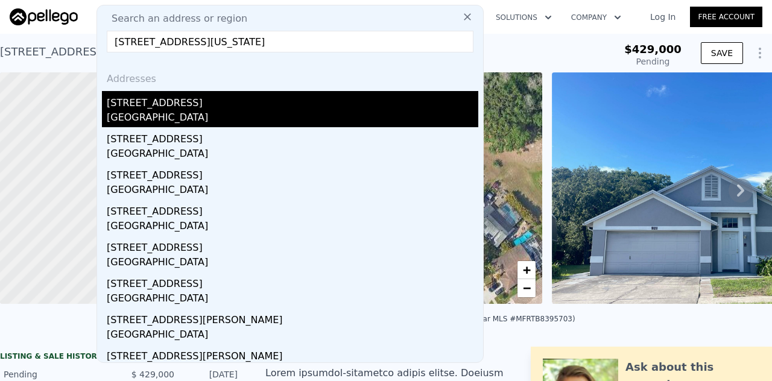
type input "[STREET_ADDRESS][US_STATE]"
click at [267, 100] on div "[STREET_ADDRESS]" at bounding box center [293, 100] width 372 height 19
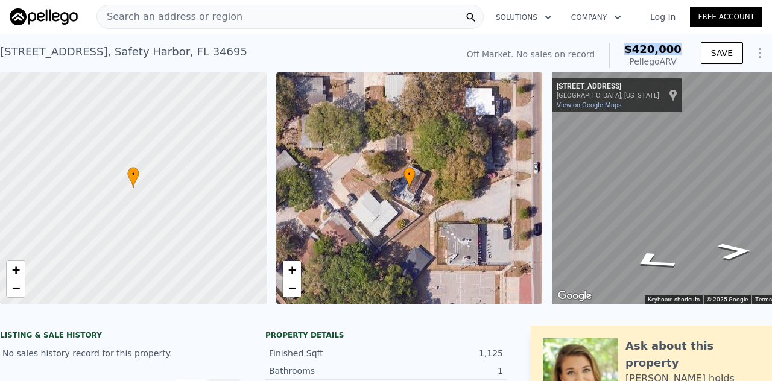
drag, startPoint x: 677, startPoint y: 47, endPoint x: 627, endPoint y: 48, distance: 49.5
click at [627, 48] on div "Off Market. No sales on record $420,000 Pellego ARV" at bounding box center [574, 56] width 224 height 34
click at [141, 20] on span "Search an address or region" at bounding box center [169, 17] width 145 height 14
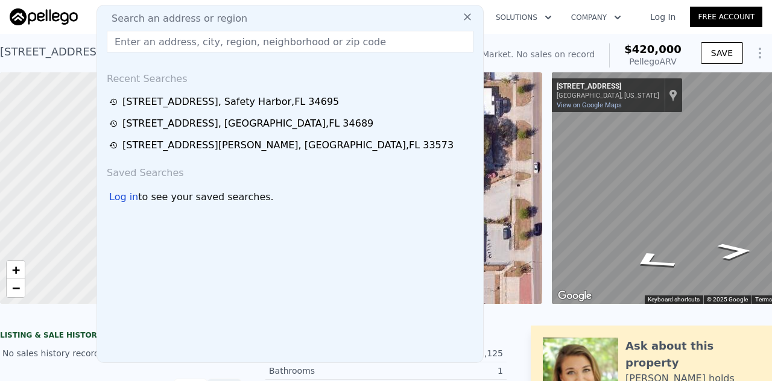
click at [203, 69] on div "Recent Searches" at bounding box center [290, 76] width 376 height 29
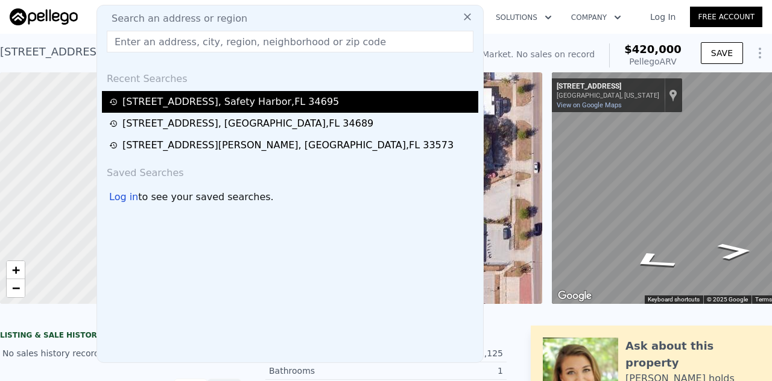
click at [170, 100] on div "[STREET_ADDRESS]" at bounding box center [230, 102] width 217 height 14
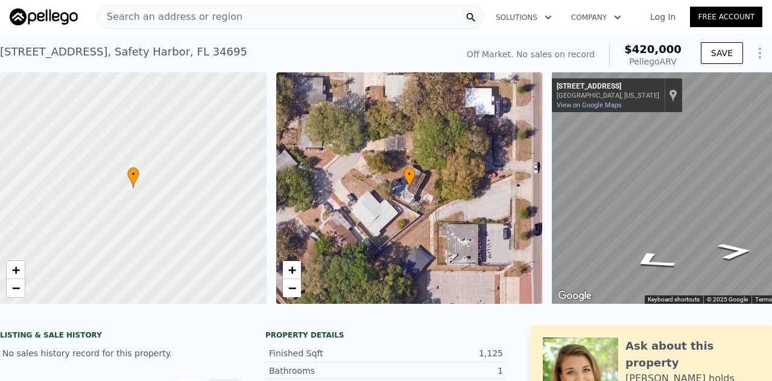
drag, startPoint x: 170, startPoint y: 100, endPoint x: 244, endPoint y: 67, distance: 81.6
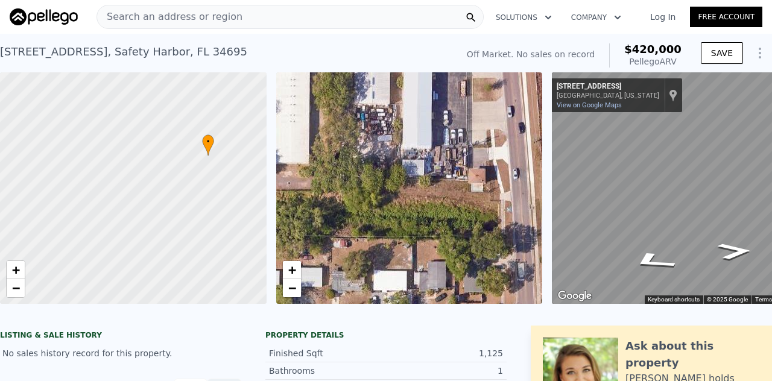
click at [150, 15] on span "Search an address or region" at bounding box center [169, 17] width 145 height 14
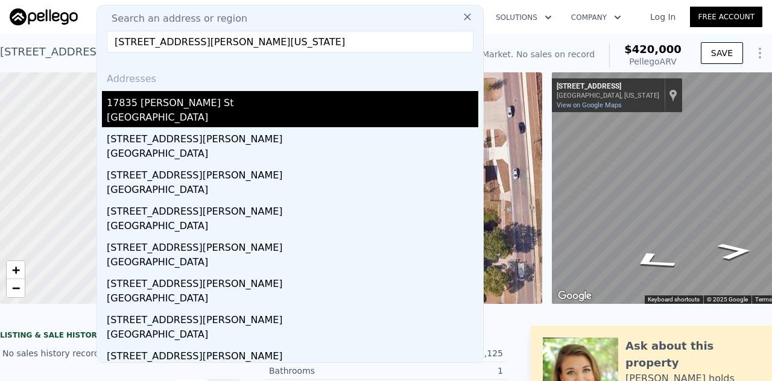
type input "[STREET_ADDRESS][PERSON_NAME][US_STATE]"
click at [140, 109] on div "17835 [PERSON_NAME] St" at bounding box center [293, 100] width 372 height 19
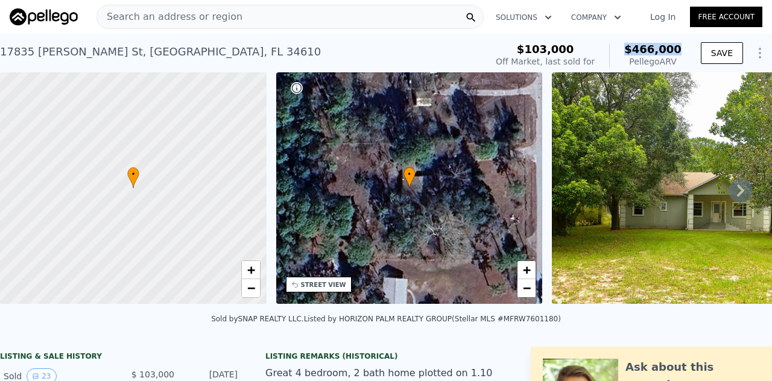
drag, startPoint x: 656, startPoint y: 48, endPoint x: 611, endPoint y: 52, distance: 46.1
click at [611, 52] on div "$103,000 Off Market, last sold for $466,000 Pellego ARV" at bounding box center [588, 56] width 195 height 34
click at [611, 52] on div "$103,000 Off Market, last sold for $466,000 Pellego ARV" at bounding box center [589, 55] width 186 height 24
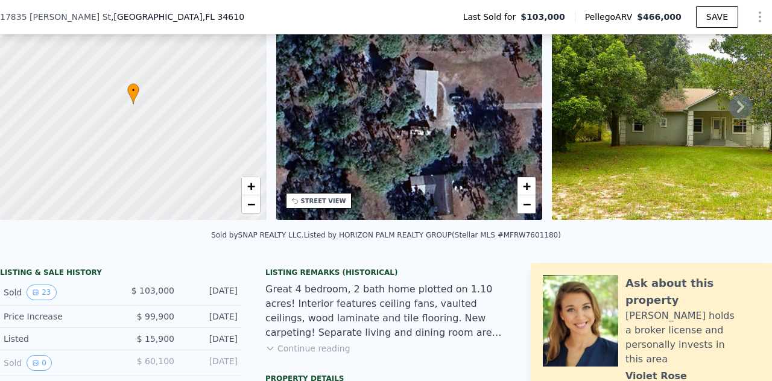
scroll to position [78, 0]
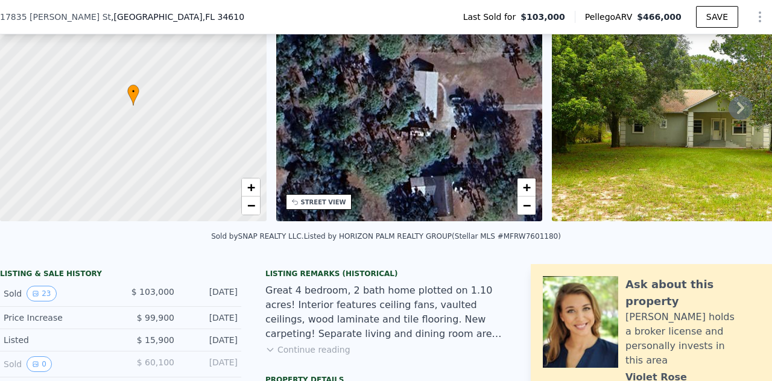
drag, startPoint x: 676, startPoint y: 15, endPoint x: 638, endPoint y: 14, distance: 37.4
click at [638, 14] on div "Pellego ARV $466,000" at bounding box center [635, 17] width 121 height 12
click at [638, 14] on span "Pellego ARV" at bounding box center [611, 17] width 52 height 12
drag, startPoint x: 678, startPoint y: 16, endPoint x: 631, endPoint y: 14, distance: 47.1
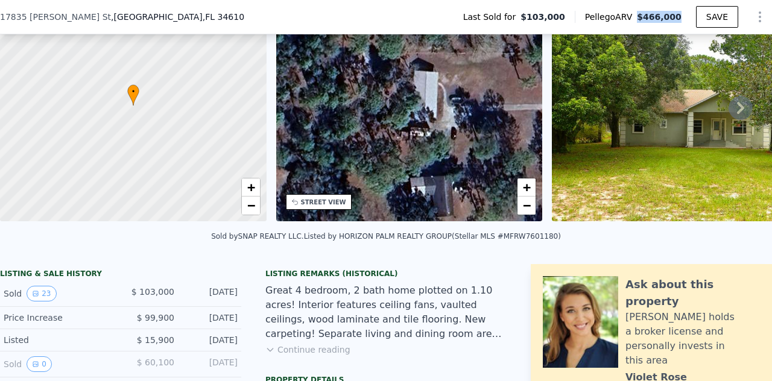
click at [631, 14] on div "Pellego ARV $466,000" at bounding box center [635, 17] width 121 height 12
click at [636, 19] on span "Pellego ARV" at bounding box center [611, 17] width 52 height 12
drag, startPoint x: 637, startPoint y: 17, endPoint x: 688, endPoint y: 14, distance: 50.8
click at [688, 14] on div "Pellego ARV $466,000" at bounding box center [635, 17] width 121 height 12
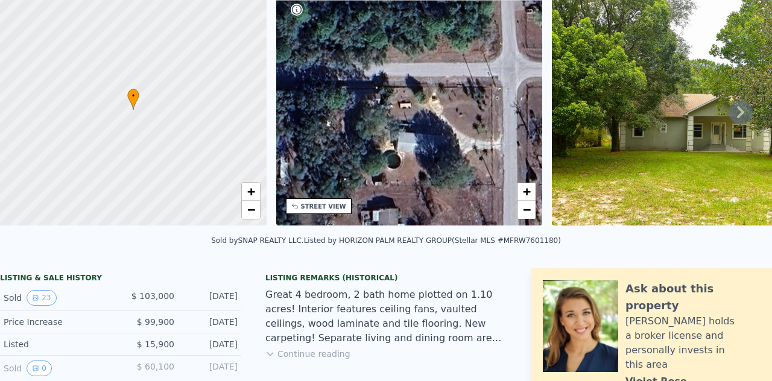
scroll to position [0, 0]
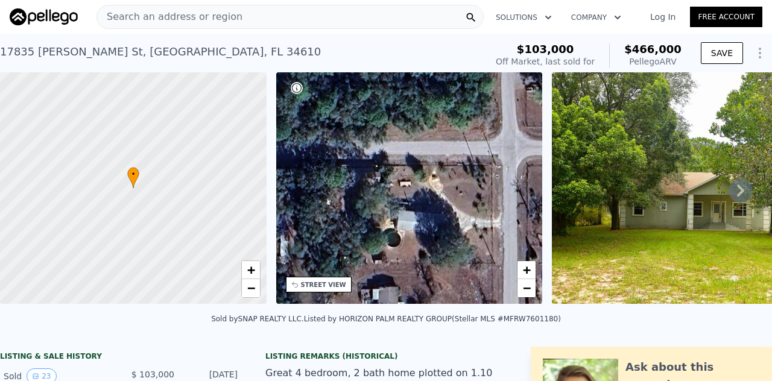
click at [113, 16] on span "Search an address or region" at bounding box center [169, 17] width 145 height 14
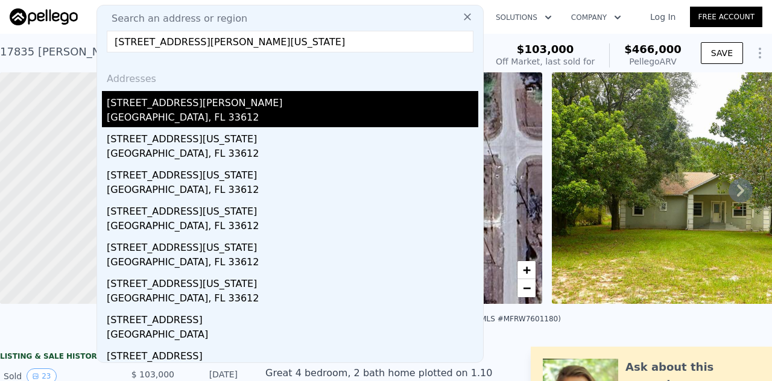
type input "[STREET_ADDRESS][PERSON_NAME][US_STATE]"
click at [185, 105] on div "[STREET_ADDRESS][PERSON_NAME]" at bounding box center [293, 100] width 372 height 19
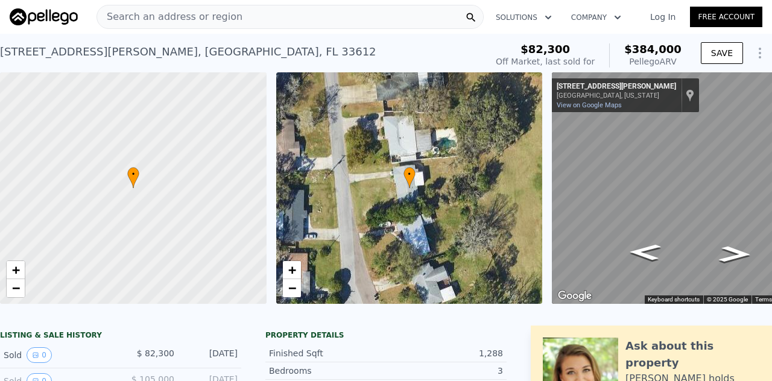
drag, startPoint x: 679, startPoint y: 52, endPoint x: 671, endPoint y: 51, distance: 8.5
click at [671, 51] on div "$82,300 Off Market, last sold for $384,000 Pellego ARV" at bounding box center [588, 56] width 195 height 34
drag, startPoint x: 627, startPoint y: 47, endPoint x: 682, endPoint y: 47, distance: 55.5
click at [682, 47] on div "$82,300 Off Market, last sold for $384,000 Pellego ARV SAVE" at bounding box center [631, 56] width 281 height 34
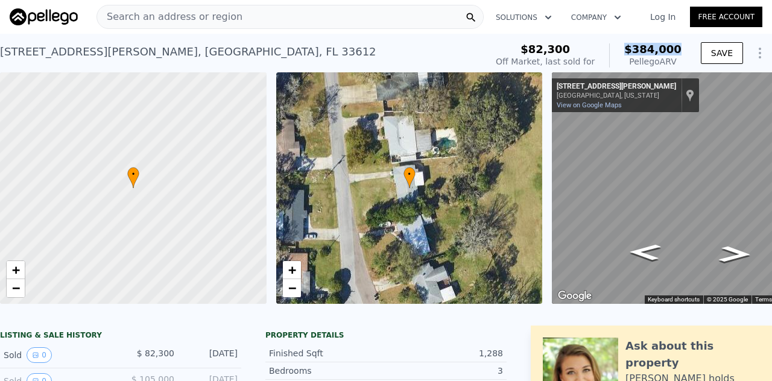
drag, startPoint x: 675, startPoint y: 45, endPoint x: 622, endPoint y: 48, distance: 52.5
click at [622, 48] on div "$384,000 Pellego ARV" at bounding box center [645, 55] width 72 height 24
